Goal: Download file/media

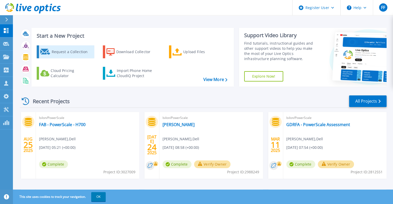
click at [67, 55] on div "Request a Collection" at bounding box center [71, 52] width 41 height 10
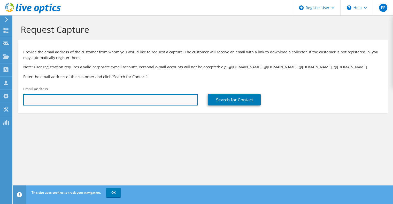
click at [130, 98] on input "text" at bounding box center [110, 99] width 174 height 11
type input "fadi.fakhouri@dell.com"
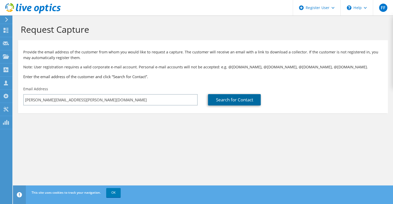
click at [243, 102] on link "Search for Contact" at bounding box center [234, 99] width 53 height 11
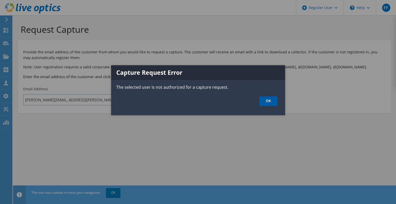
click at [270, 102] on link "OK" at bounding box center [269, 102] width 18 height 10
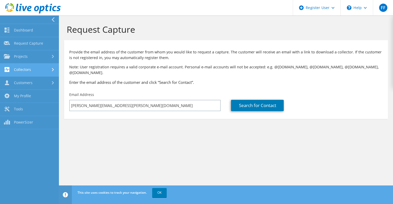
click at [37, 70] on link "Collectors" at bounding box center [29, 69] width 59 height 13
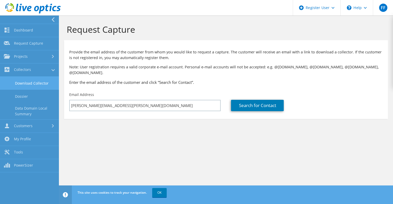
click at [34, 87] on link "Download Collector" at bounding box center [29, 83] width 59 height 13
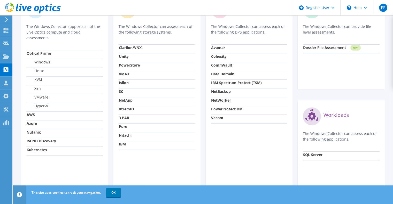
scroll to position [203, 0]
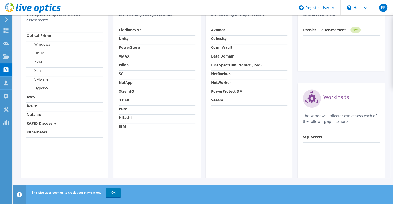
click at [33, 133] on strong "Kubernetes" at bounding box center [37, 132] width 20 height 5
click at [43, 123] on strong "RAPID Discovery" at bounding box center [41, 123] width 29 height 5
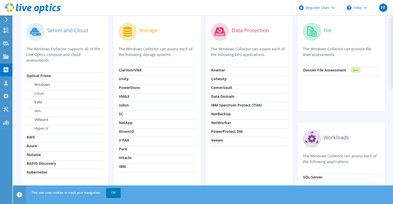
scroll to position [151, 0]
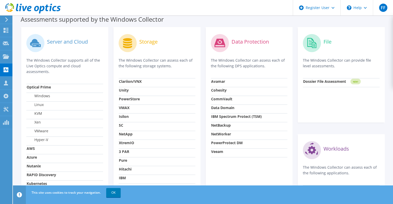
click at [329, 83] on strong "Dossier File Assessment" at bounding box center [324, 81] width 43 height 5
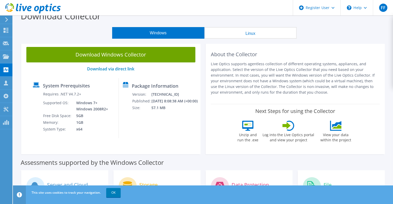
scroll to position [0, 0]
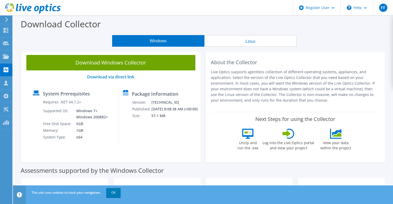
click at [240, 42] on button "Linux" at bounding box center [250, 41] width 92 height 12
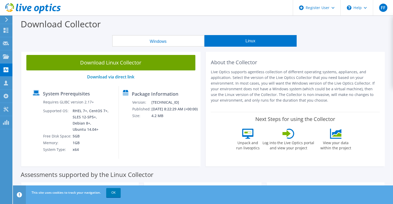
click at [178, 42] on button "Windows" at bounding box center [158, 41] width 92 height 12
